Goal: Task Accomplishment & Management: Use online tool/utility

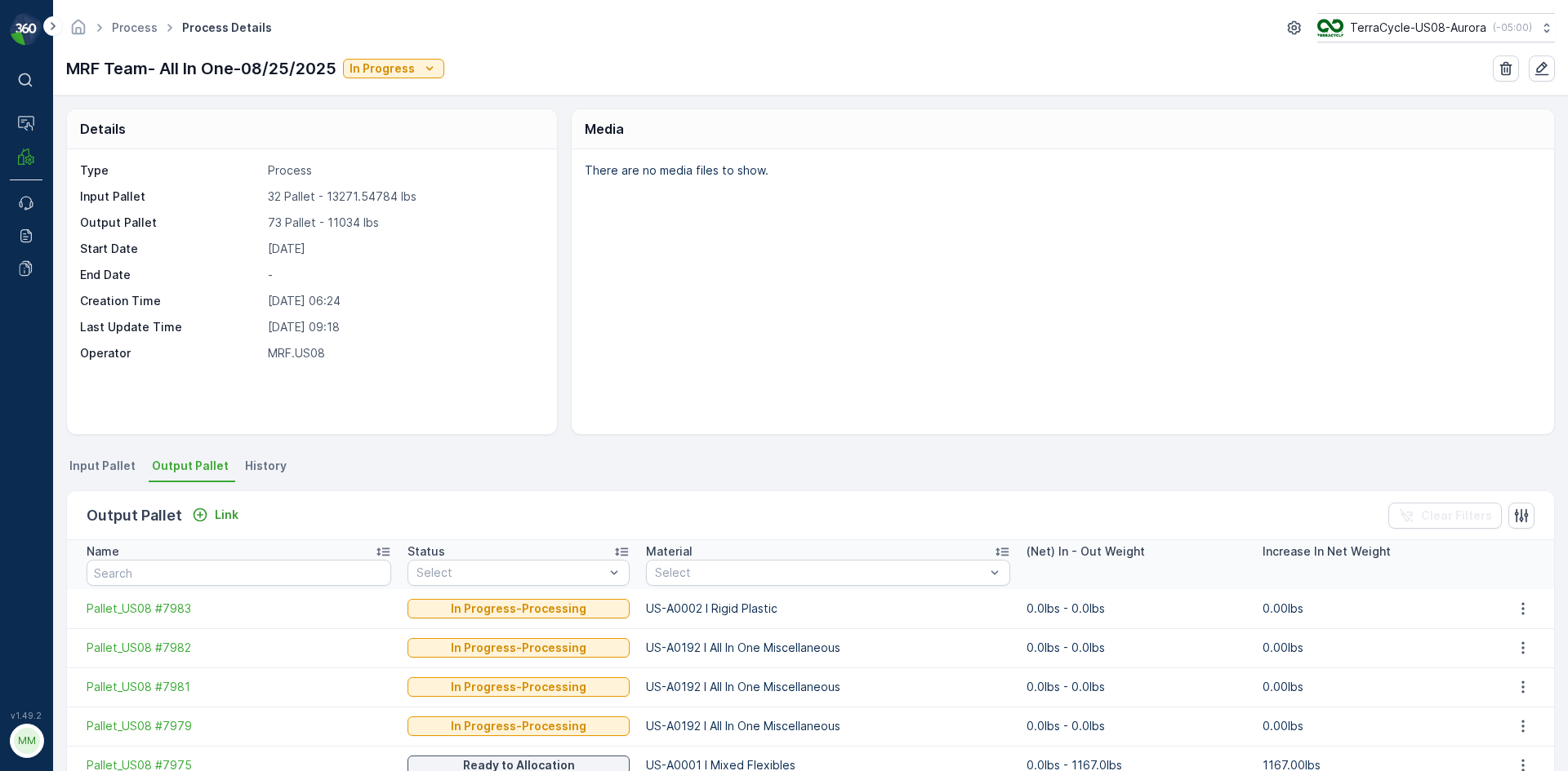
click at [105, 457] on li "Input Pallet" at bounding box center [104, 468] width 76 height 28
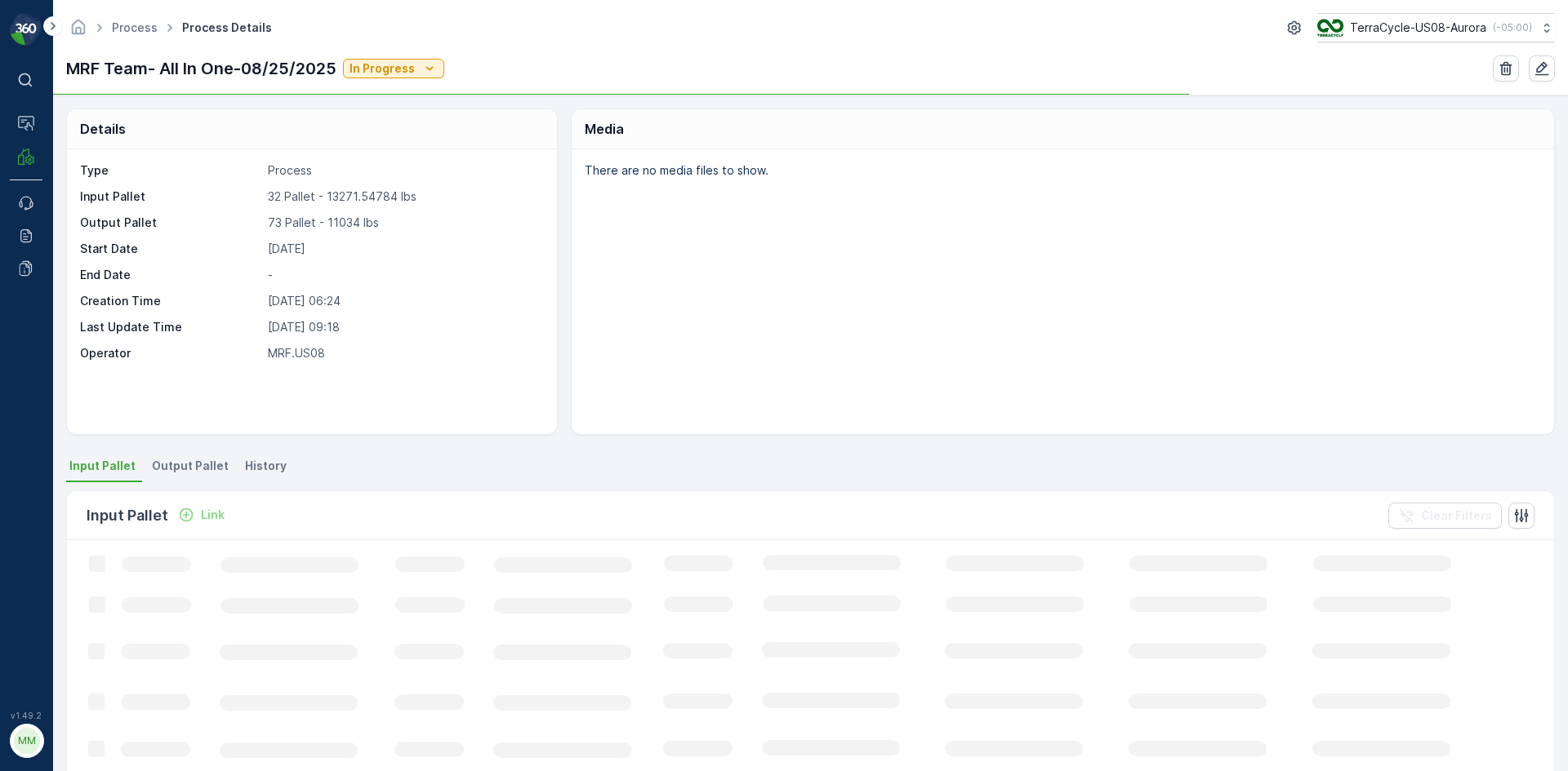
click at [179, 473] on span "Output Pallet" at bounding box center [191, 466] width 77 height 16
click at [225, 510] on p "Link" at bounding box center [227, 515] width 24 height 16
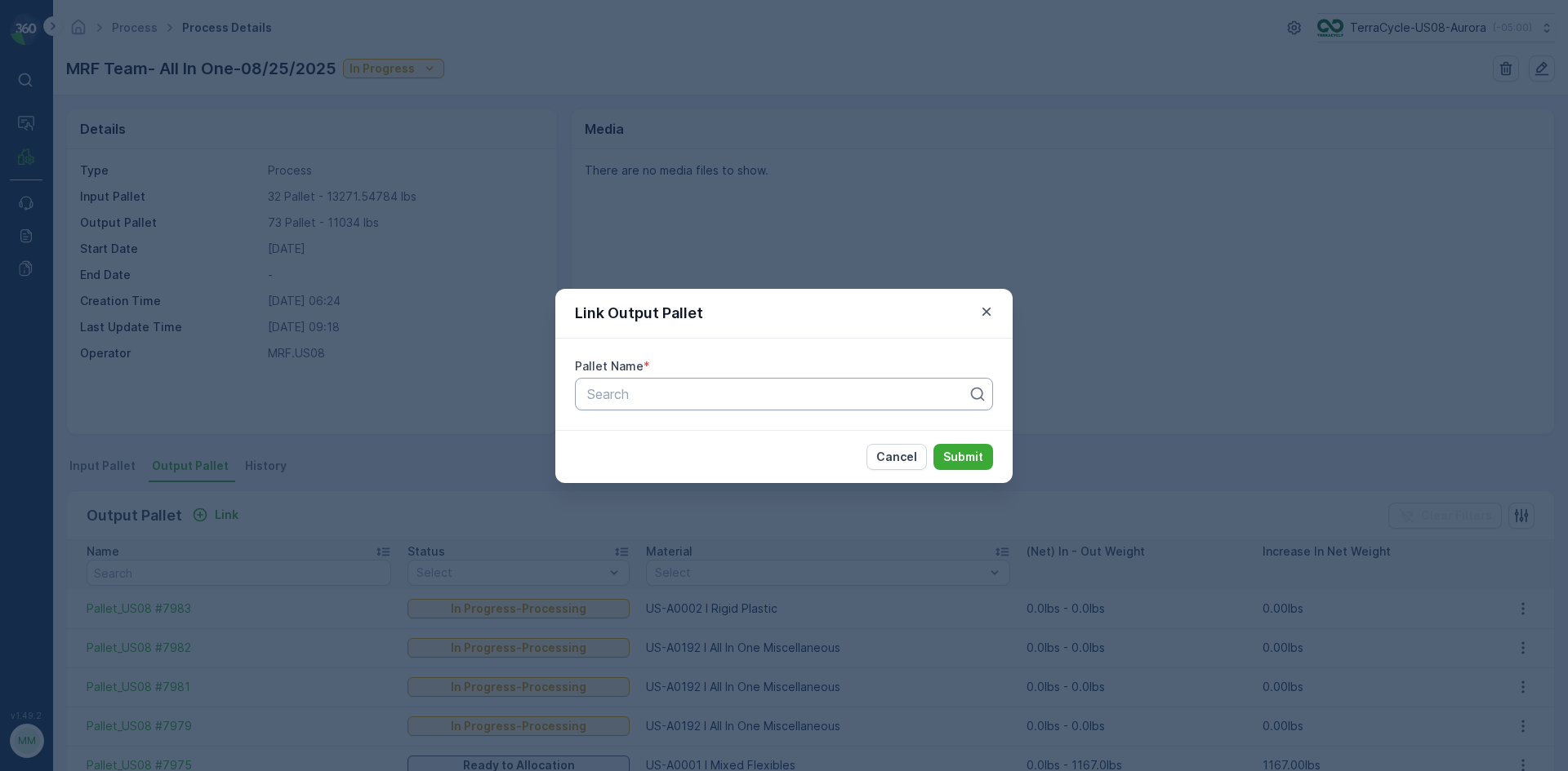
click at [680, 388] on div at bounding box center [777, 394] width 384 height 15
type input "7984"
click at [716, 430] on div "Pallet_US08 #7984" at bounding box center [784, 434] width 398 height 15
click at [971, 460] on p "Submit" at bounding box center [963, 457] width 40 height 16
